Goal: Information Seeking & Learning: Find contact information

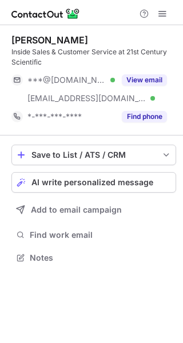
scroll to position [250, 183]
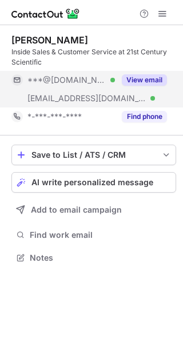
click at [137, 84] on button "View email" at bounding box center [144, 79] width 45 height 11
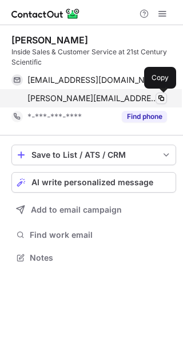
click at [162, 99] on span at bounding box center [161, 98] width 9 height 9
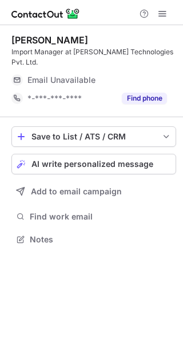
scroll to position [6, 6]
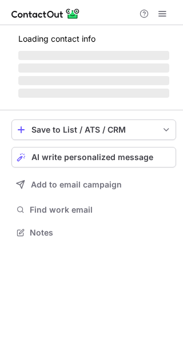
scroll to position [232, 183]
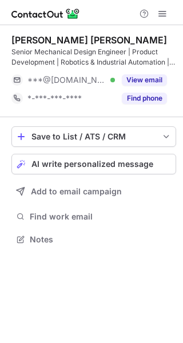
scroll to position [232, 183]
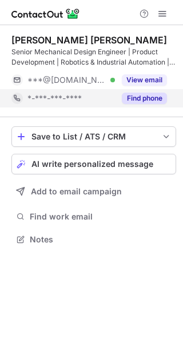
click at [144, 99] on button "Find phone" at bounding box center [144, 98] width 45 height 11
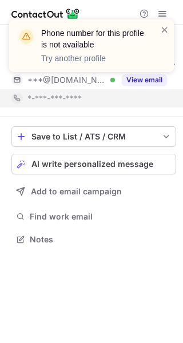
click at [165, 37] on div at bounding box center [164, 45] width 9 height 43
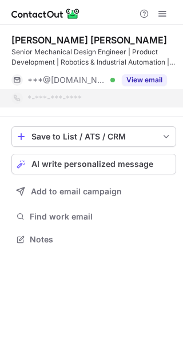
click at [166, 31] on span at bounding box center [164, 29] width 9 height 11
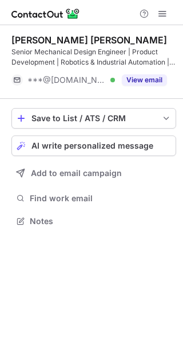
scroll to position [213, 183]
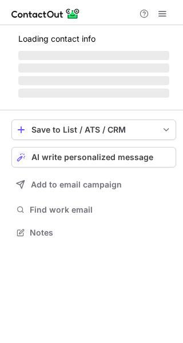
scroll to position [232, 183]
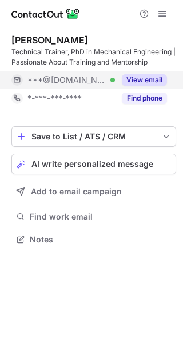
click at [134, 82] on button "View email" at bounding box center [144, 79] width 45 height 11
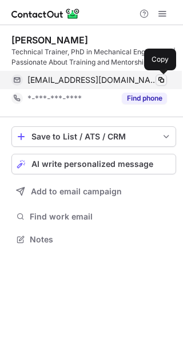
click at [161, 79] on span at bounding box center [161, 80] width 9 height 9
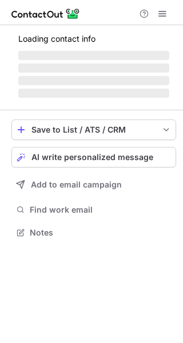
scroll to position [232, 183]
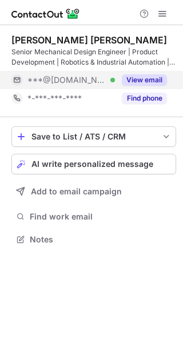
click at [152, 72] on div "View email" at bounding box center [141, 80] width 52 height 18
click at [145, 76] on div "***@[DOMAIN_NAME]" at bounding box center [97, 80] width 140 height 10
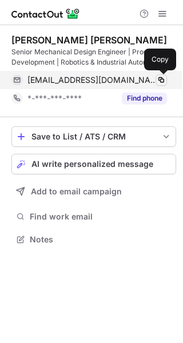
click at [157, 77] on span at bounding box center [161, 80] width 9 height 9
